Goal: Use online tool/utility: Use online tool/utility

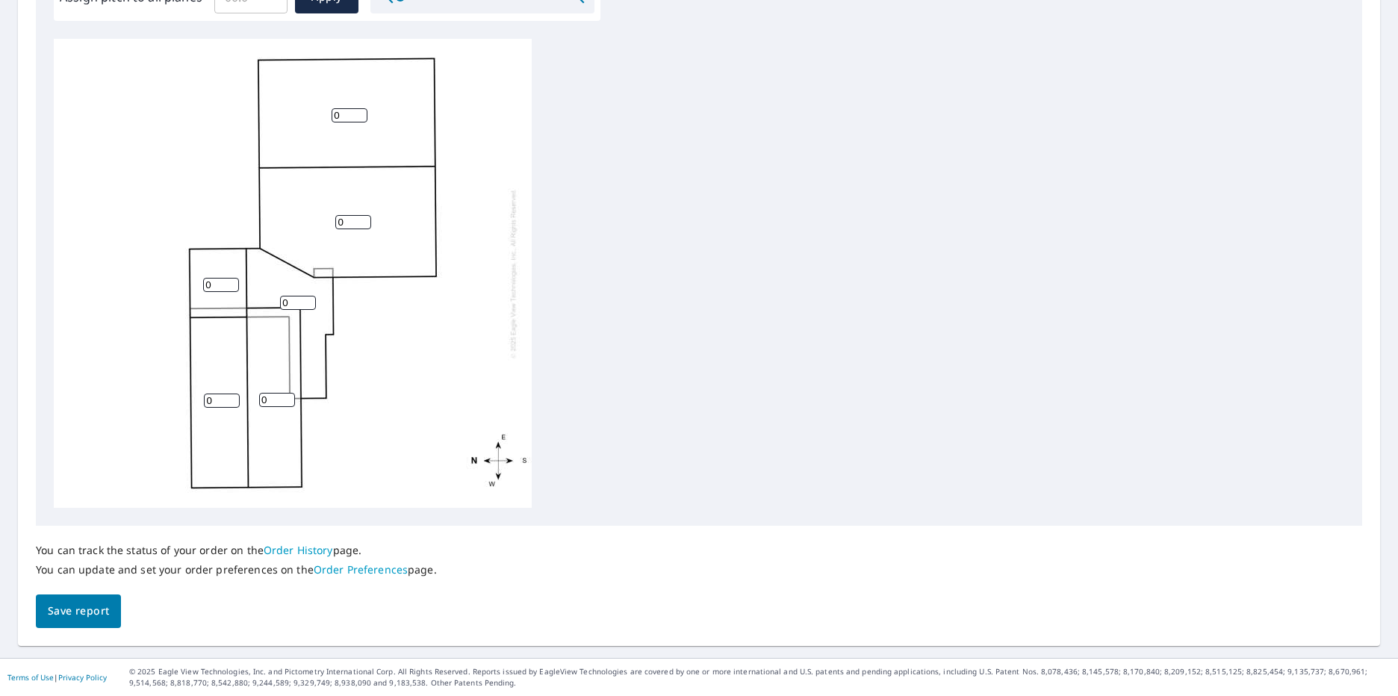
click at [358, 225] on input "0" at bounding box center [353, 222] width 36 height 14
type input "10"
click at [342, 114] on input "0" at bounding box center [350, 115] width 36 height 14
type input "010"
click at [290, 299] on input "0" at bounding box center [298, 303] width 36 height 14
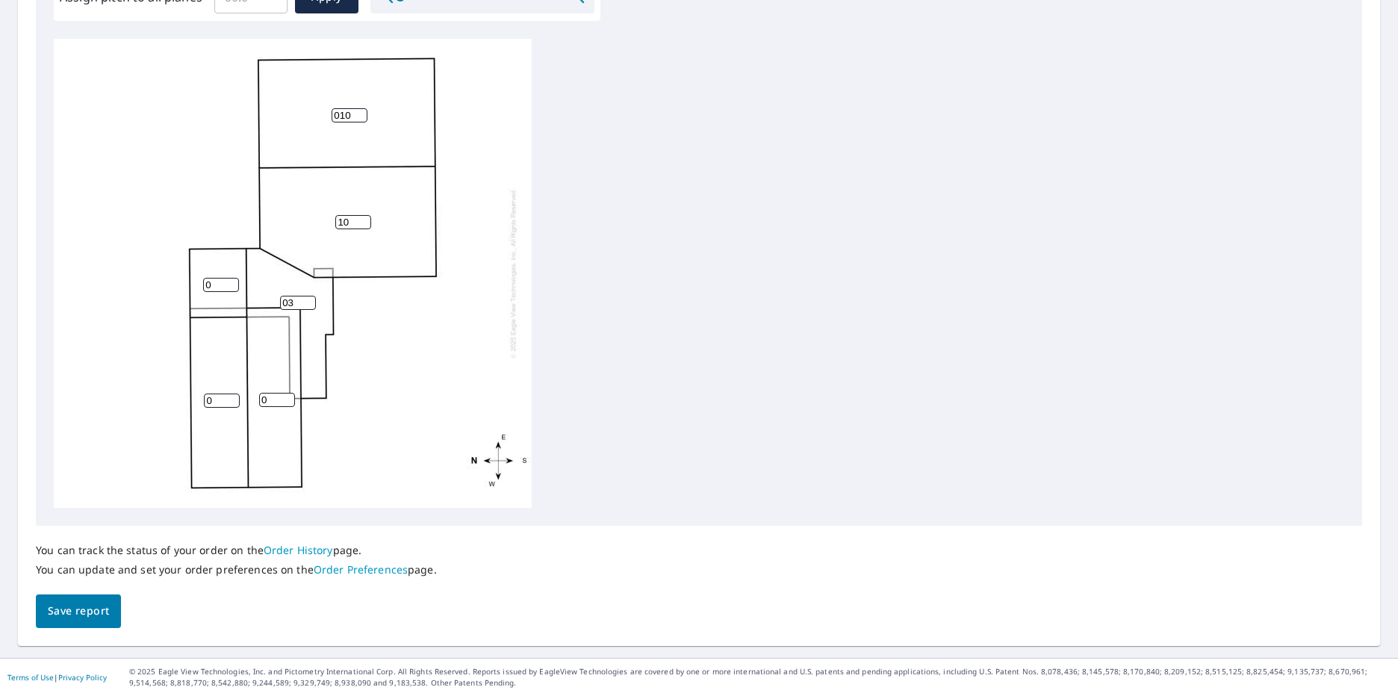
type input "03"
click at [223, 287] on input "0" at bounding box center [221, 285] width 36 height 14
type input "03"
click at [271, 400] on input "0" at bounding box center [277, 400] width 36 height 14
type input "03"
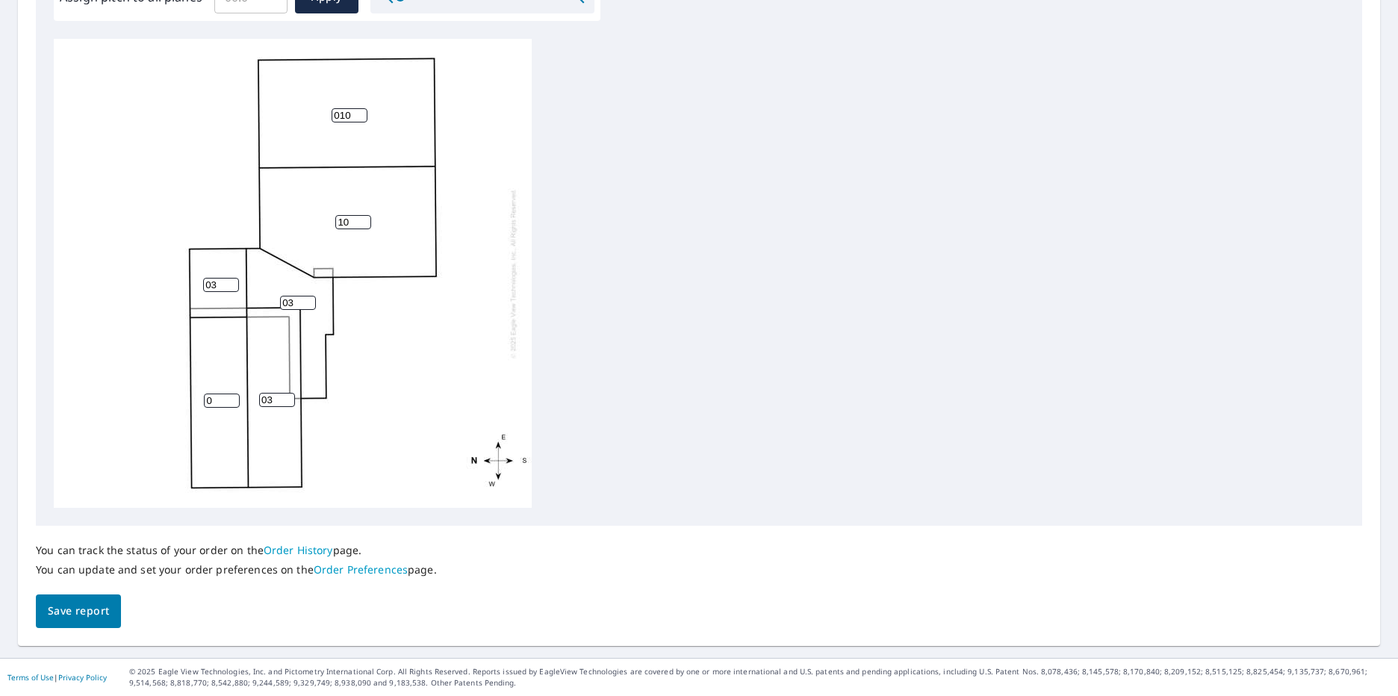
click at [223, 397] on input "0" at bounding box center [222, 401] width 36 height 14
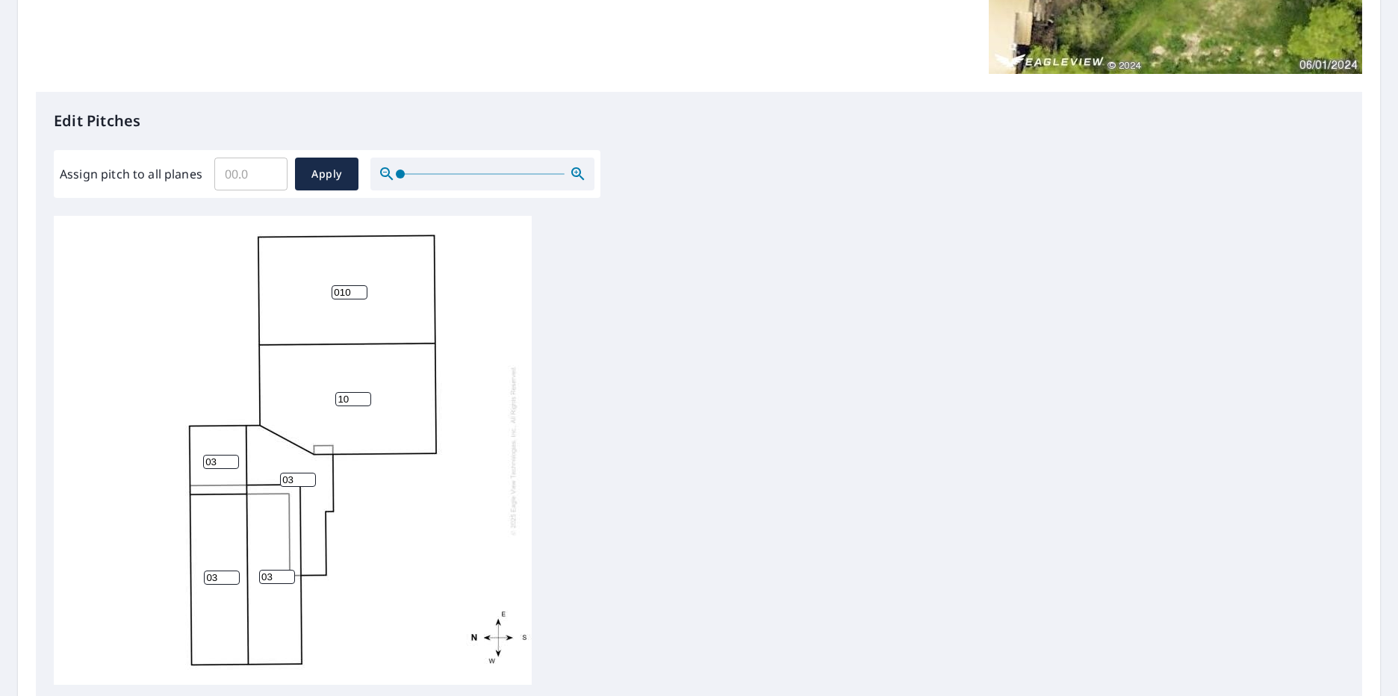
scroll to position [137, 0]
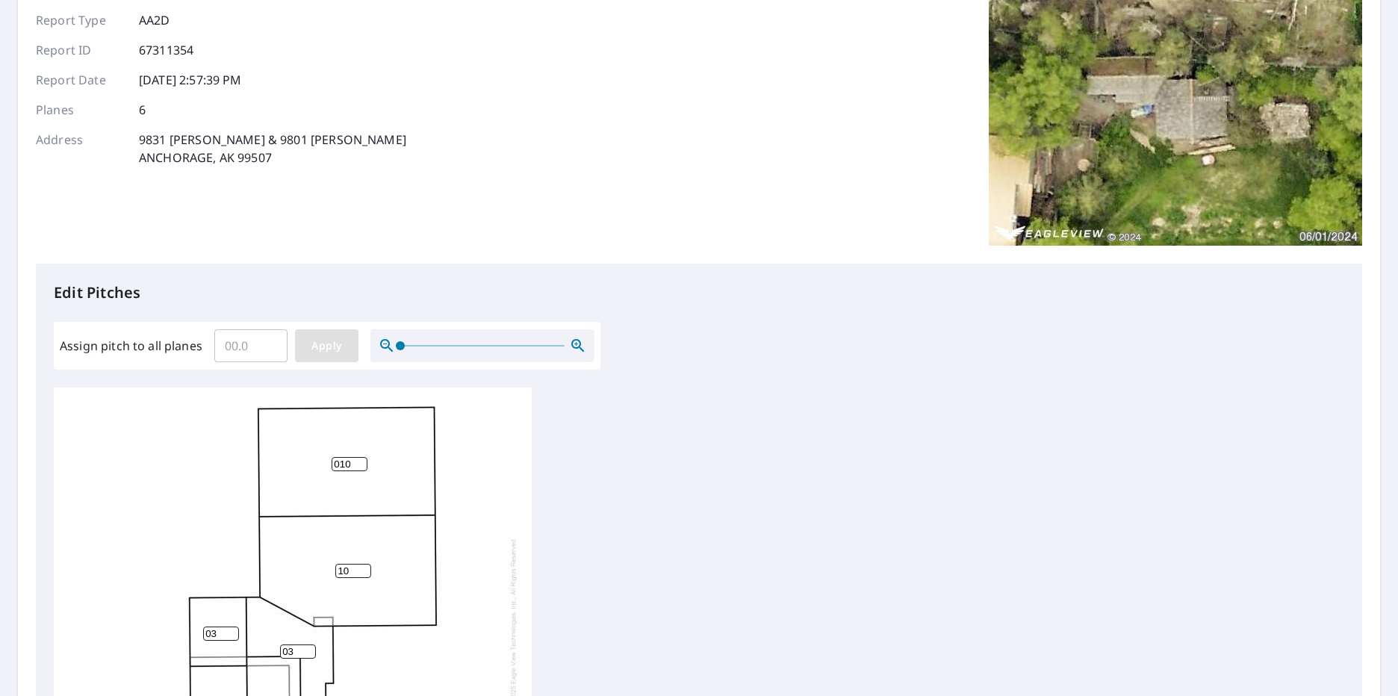
type input "03"
click at [316, 338] on span "Apply" at bounding box center [327, 346] width 40 height 19
drag, startPoint x: 339, startPoint y: 455, endPoint x: 343, endPoint y: 465, distance: 11.1
click at [340, 458] on div at bounding box center [293, 622] width 478 height 469
click at [343, 465] on input "number" at bounding box center [350, 464] width 36 height 14
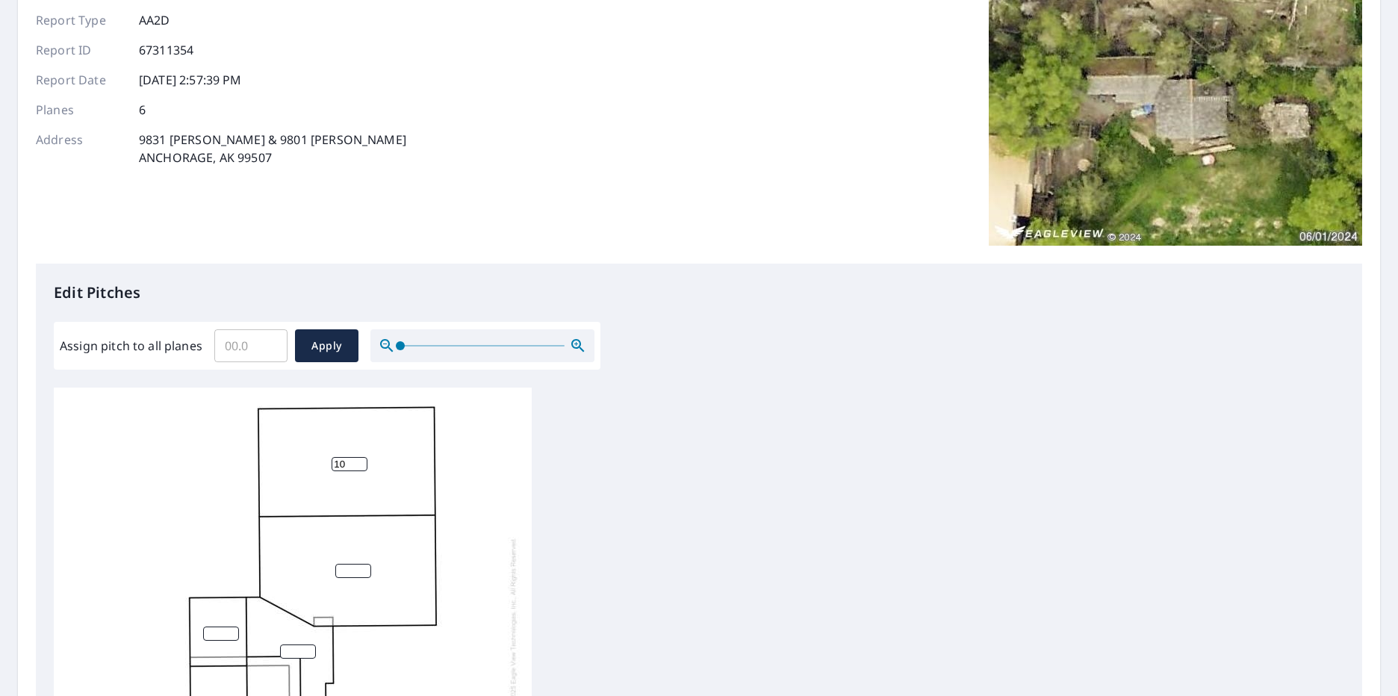
type input "10"
click at [354, 569] on input "number" at bounding box center [353, 571] width 36 height 14
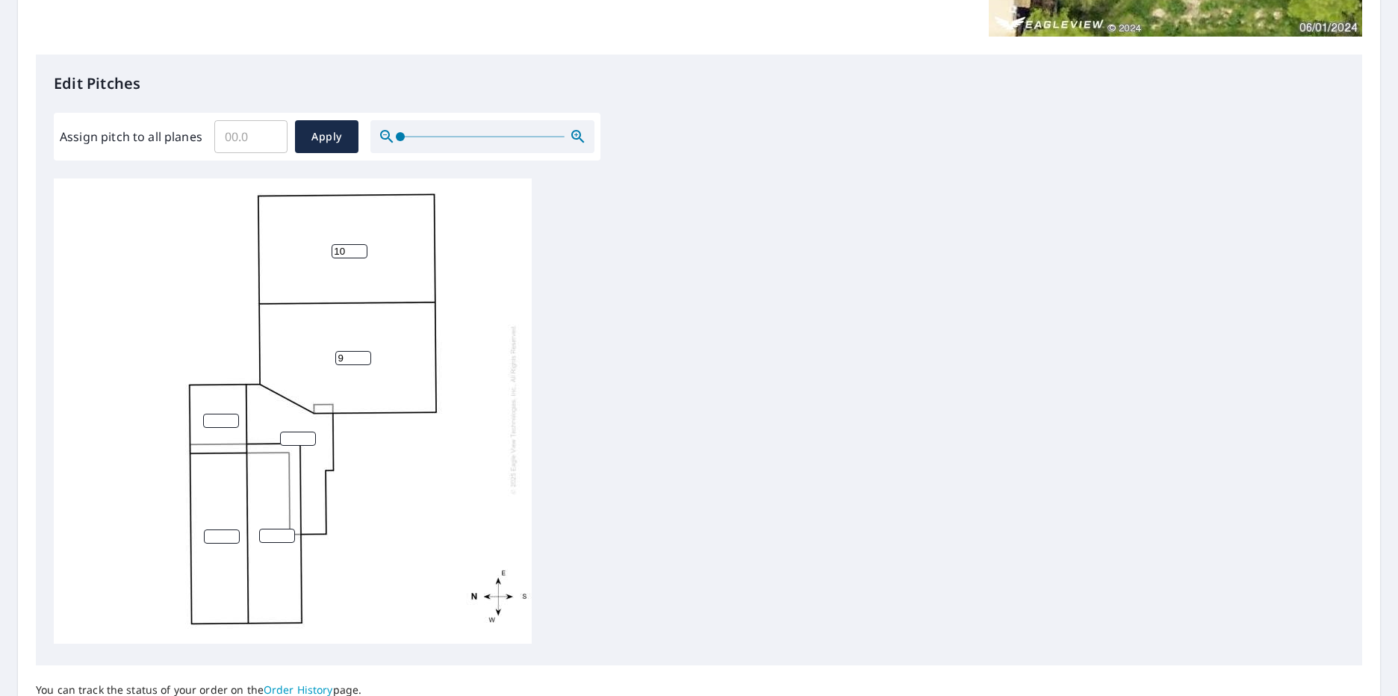
scroll to position [486, 0]
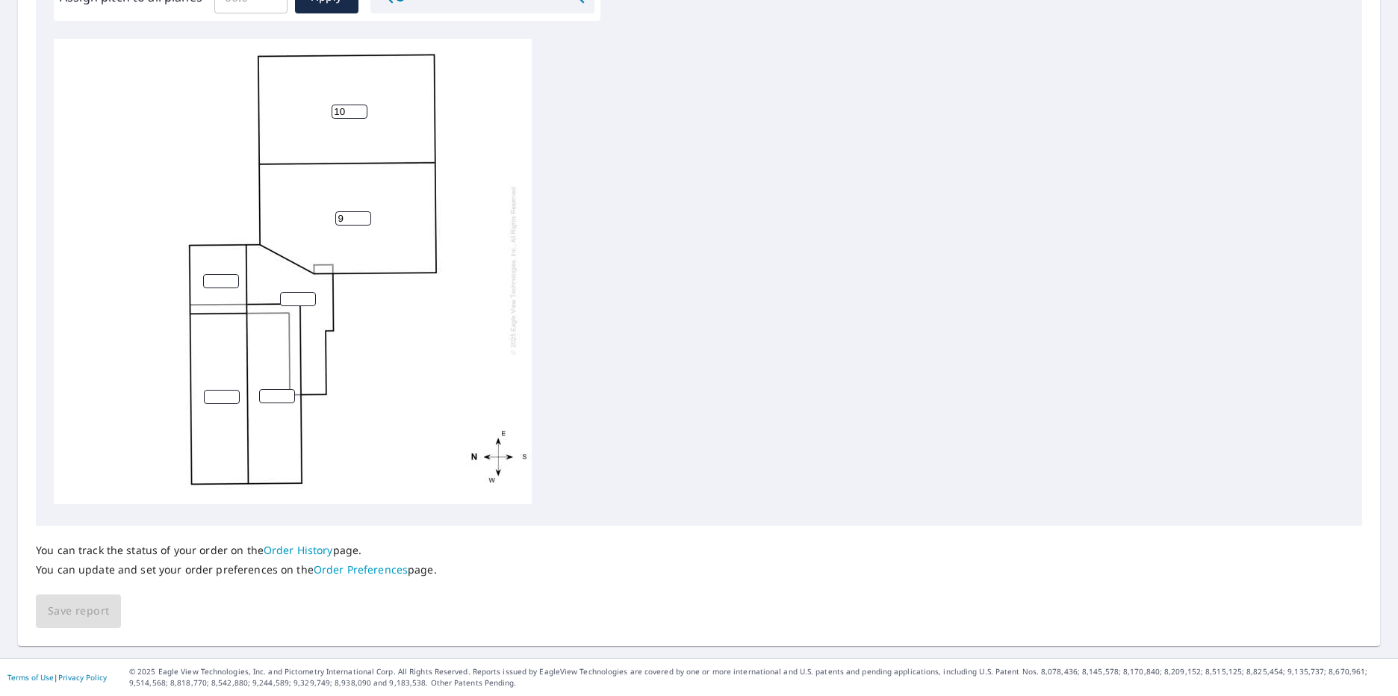
type input "9"
click at [228, 274] on input "1" at bounding box center [221, 281] width 36 height 14
click at [220, 274] on input "1" at bounding box center [221, 281] width 36 height 14
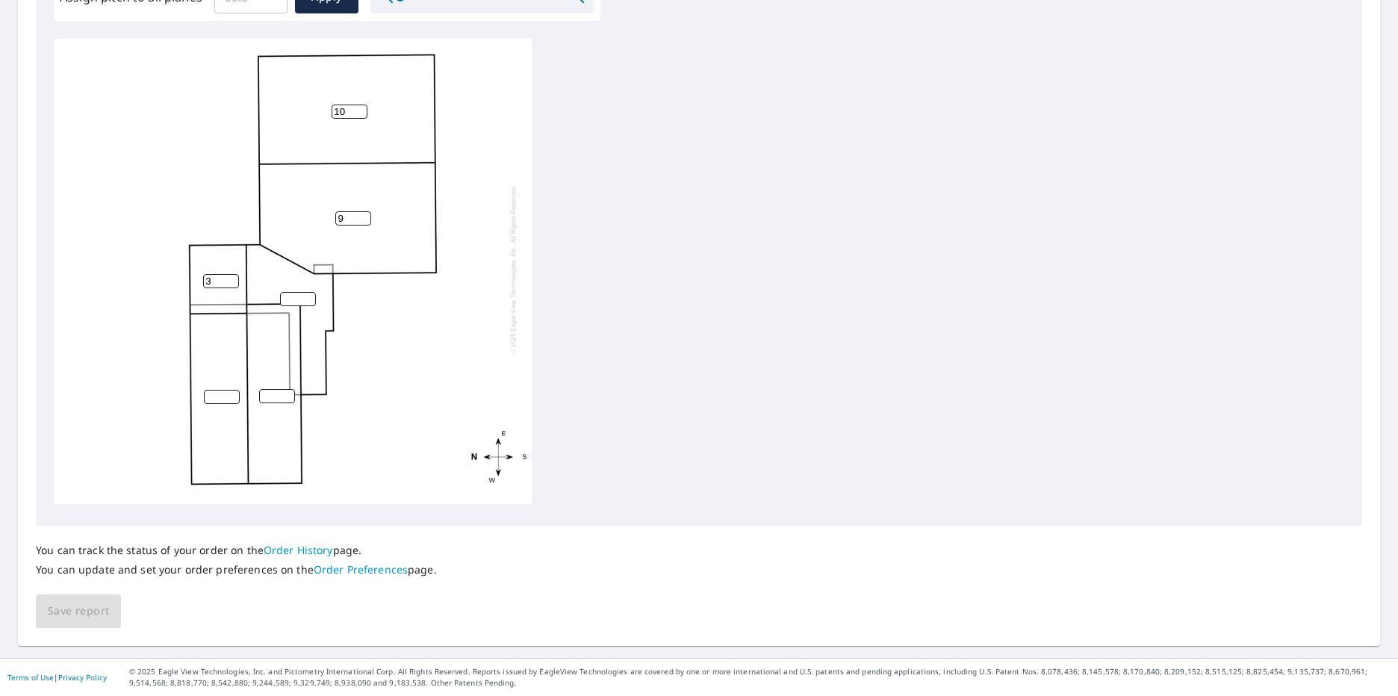
type input "3"
click at [290, 292] on input "number" at bounding box center [298, 299] width 36 height 14
type input "3"
click at [276, 389] on input "number" at bounding box center [277, 396] width 36 height 14
type input "3"
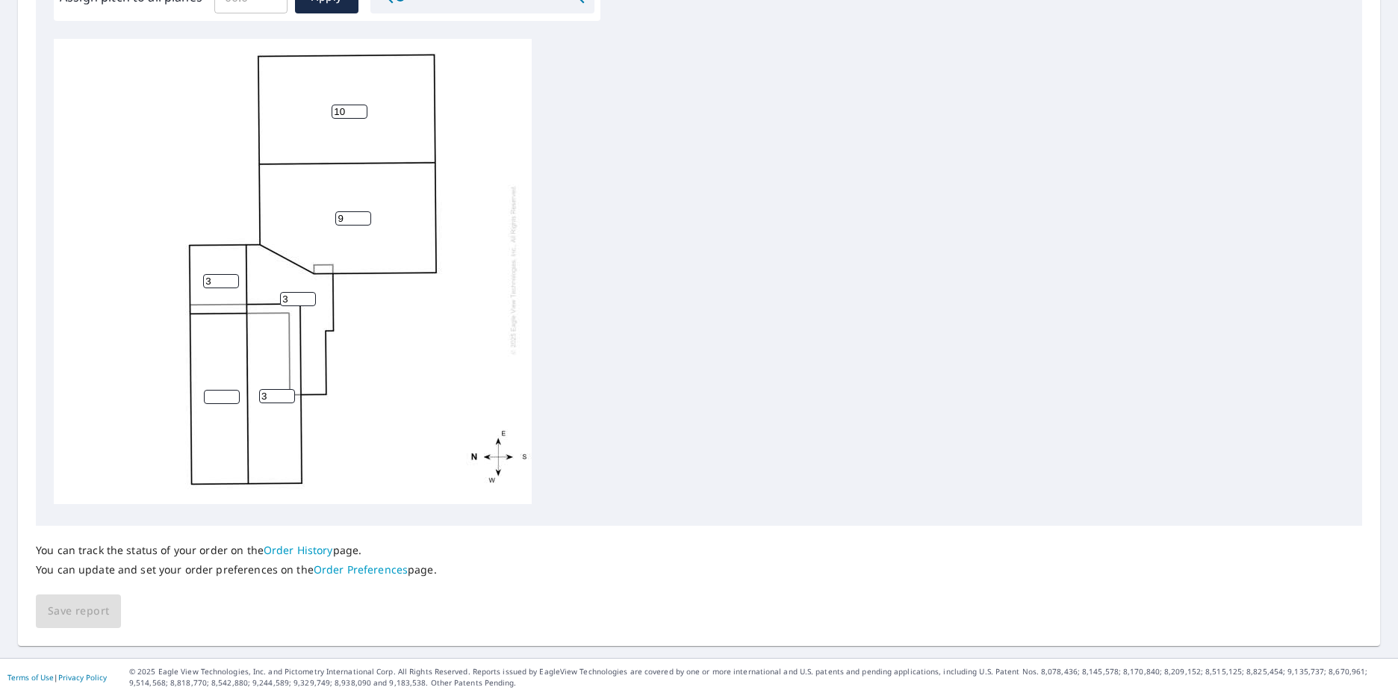
click at [217, 390] on input "number" at bounding box center [222, 397] width 36 height 14
type input "3"
click at [156, 449] on div "10 9 3 3 3 3" at bounding box center [293, 269] width 478 height 469
click at [97, 603] on span "Save report" at bounding box center [78, 611] width 61 height 19
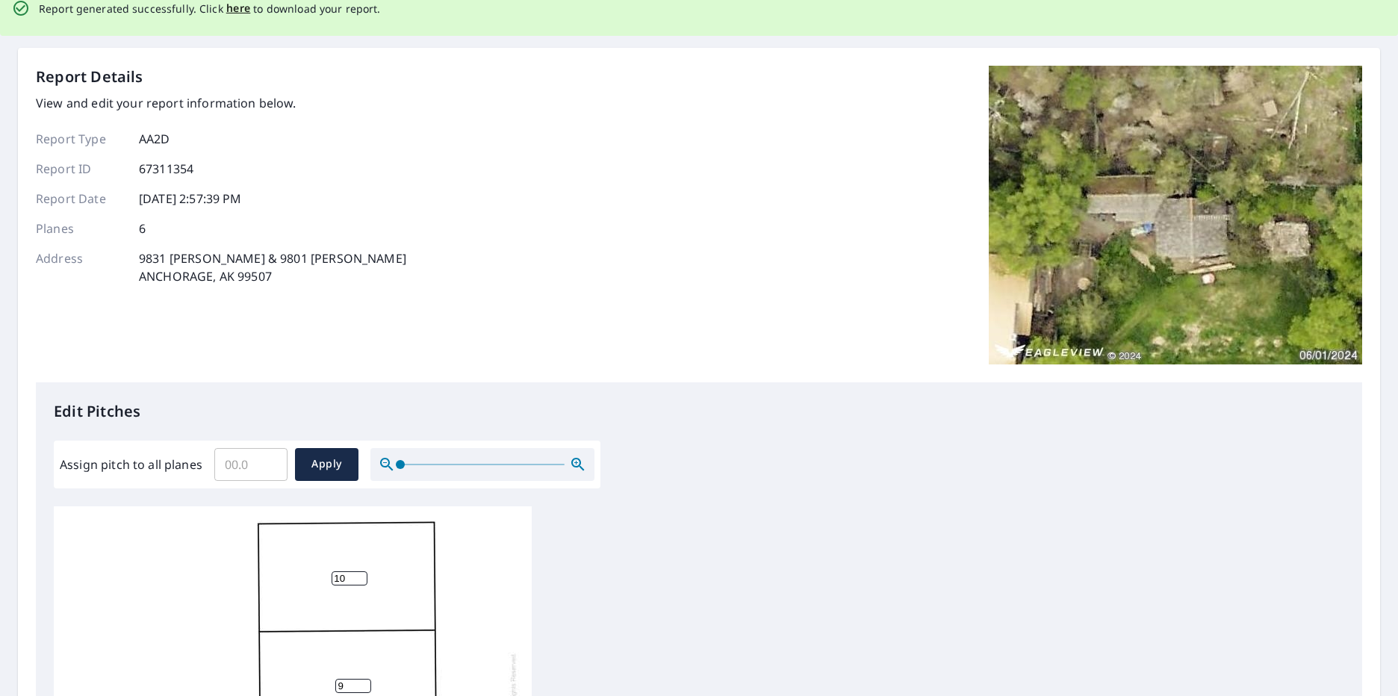
scroll to position [0, 0]
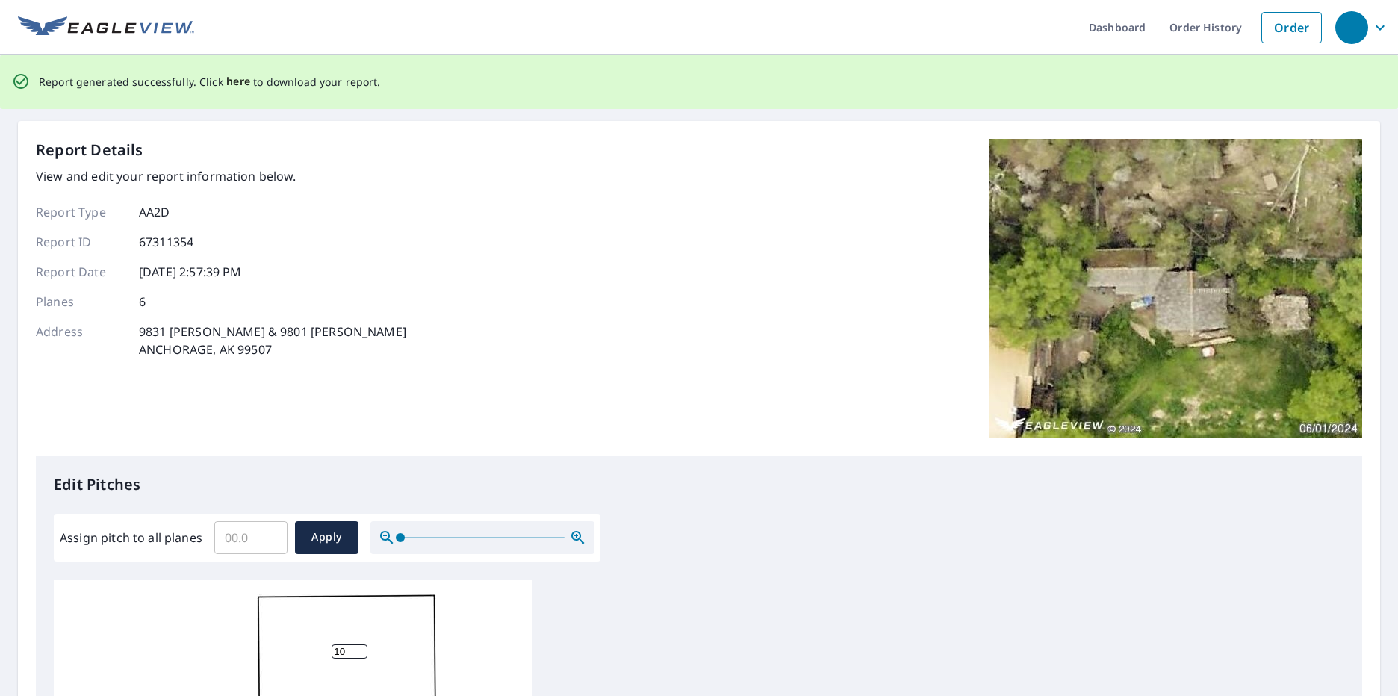
click at [231, 83] on span "here" at bounding box center [238, 81] width 25 height 19
